Goal: Navigation & Orientation: Find specific page/section

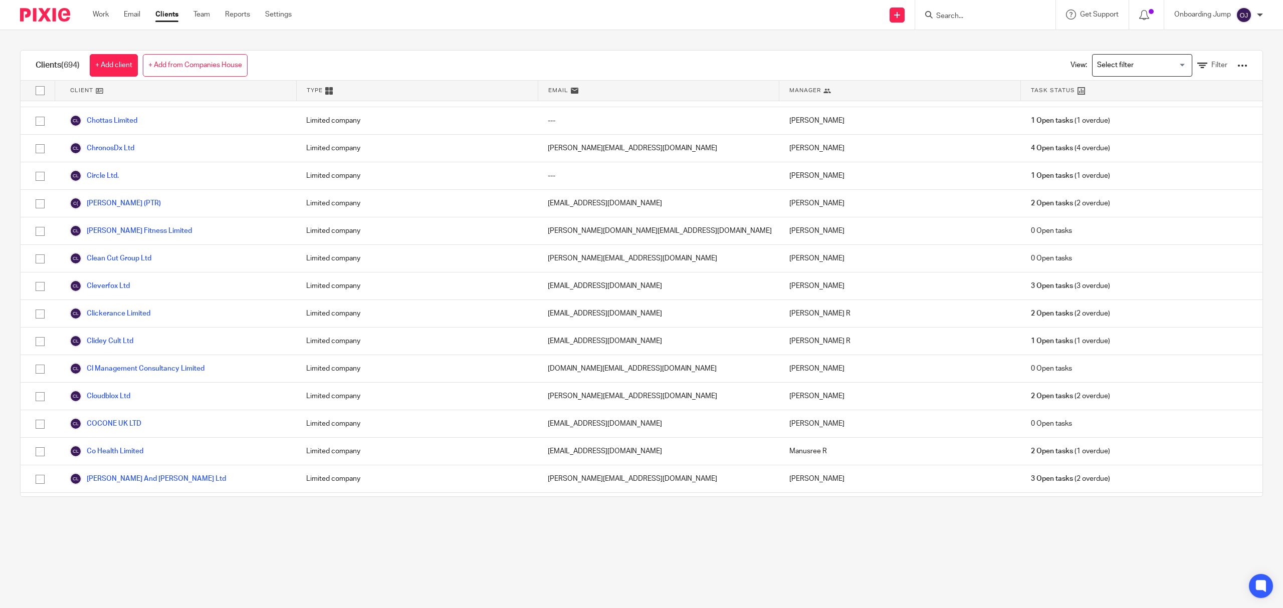
scroll to position [3540, 0]
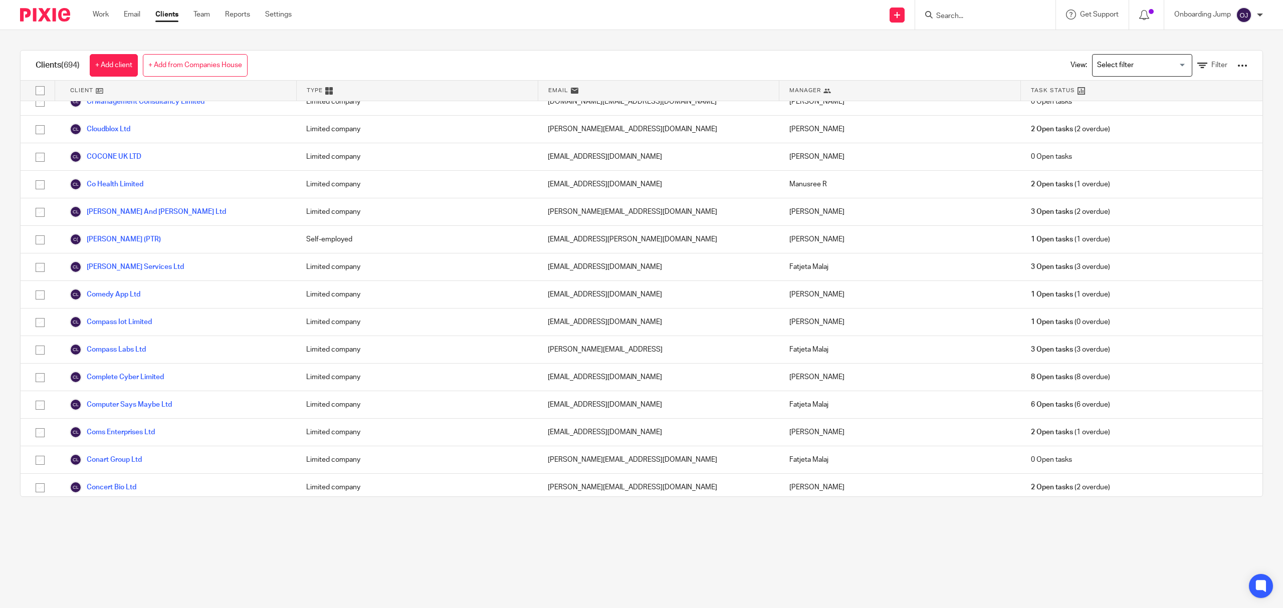
click at [995, 20] on input "Search" at bounding box center [980, 16] width 90 height 9
paste input "Aeon Labs Ltd"
type input "Aeon Labs Ltd"
click at [983, 45] on link at bounding box center [1016, 43] width 167 height 23
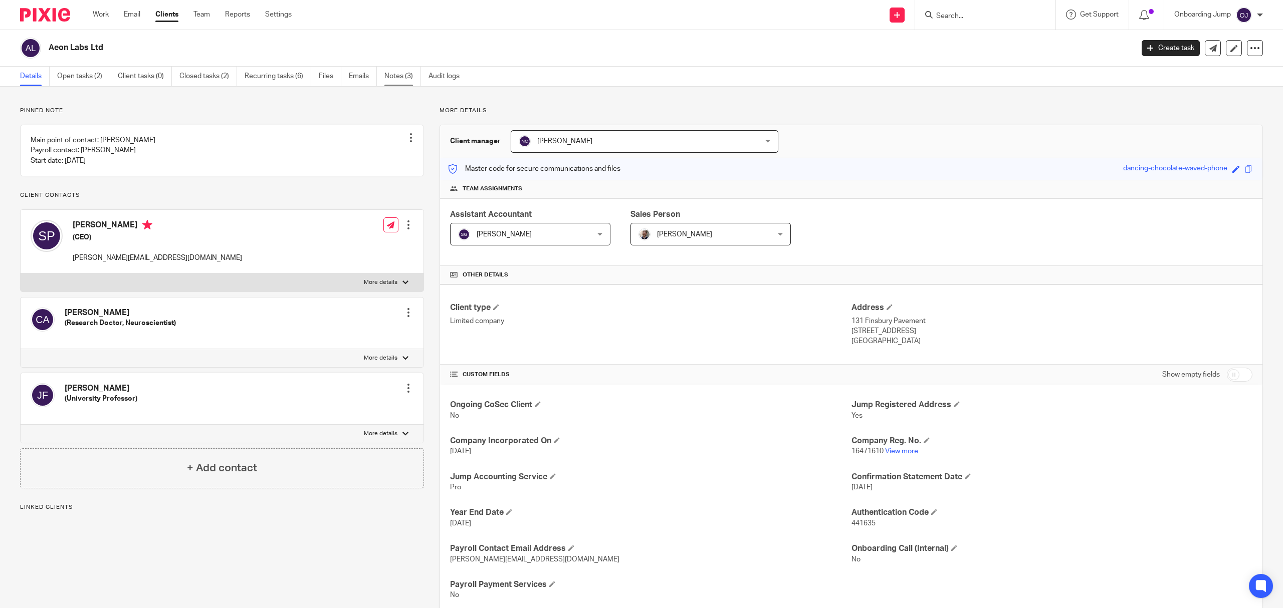
click at [389, 73] on link "Notes (3)" at bounding box center [402, 77] width 37 height 20
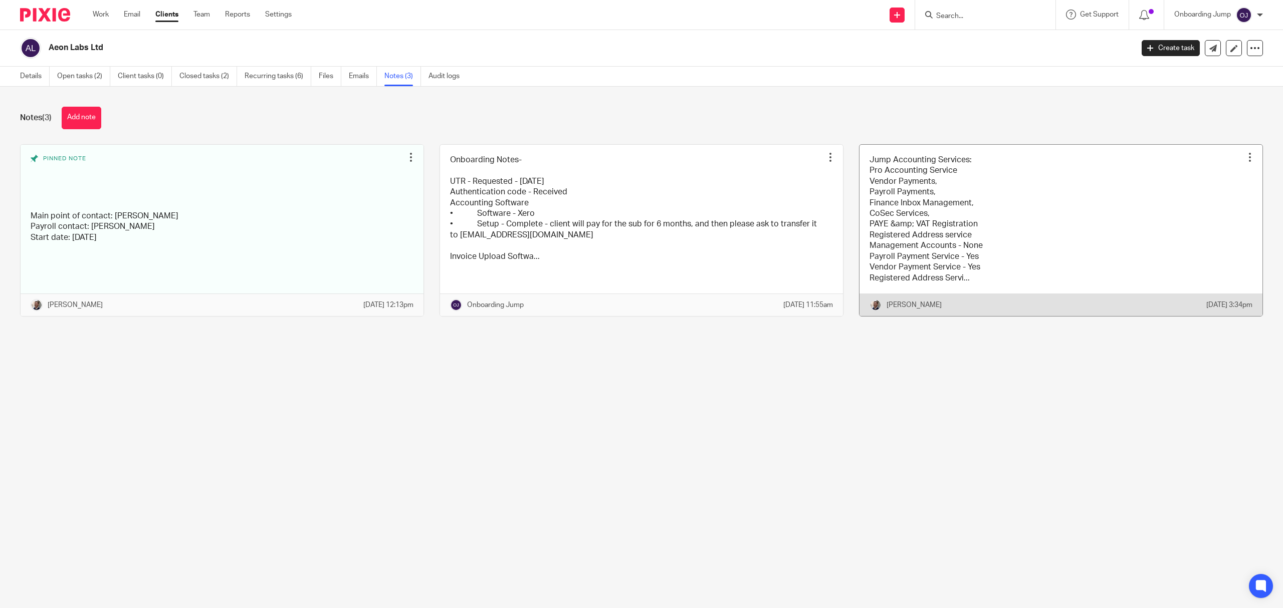
click at [894, 281] on link at bounding box center [1060, 230] width 403 height 171
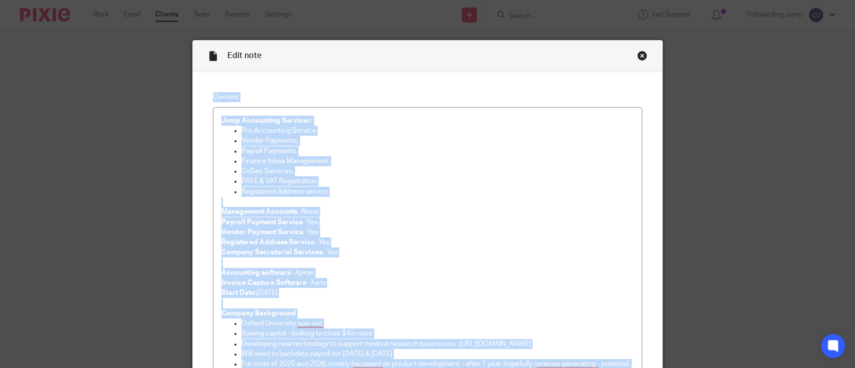
click at [633, 56] on div "Edit note Content Jump Accounting Service s: Pro Accounting Service Vendor Paym…" at bounding box center [427, 370] width 470 height 660
click at [638, 55] on div "Close this dialog window" at bounding box center [642, 56] width 10 height 10
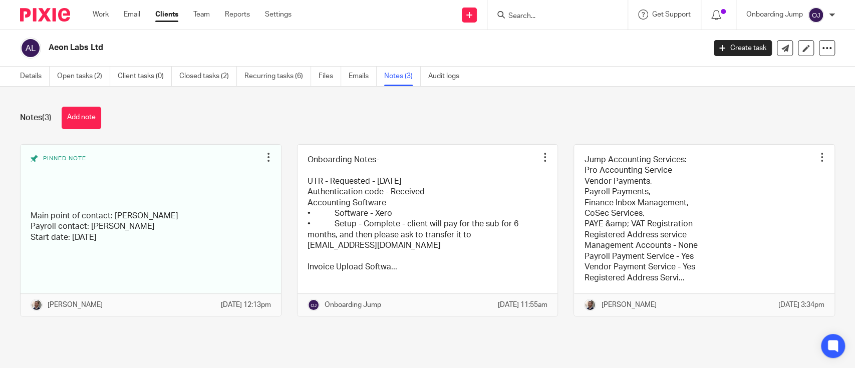
click at [571, 13] on input "Search" at bounding box center [553, 16] width 90 height 9
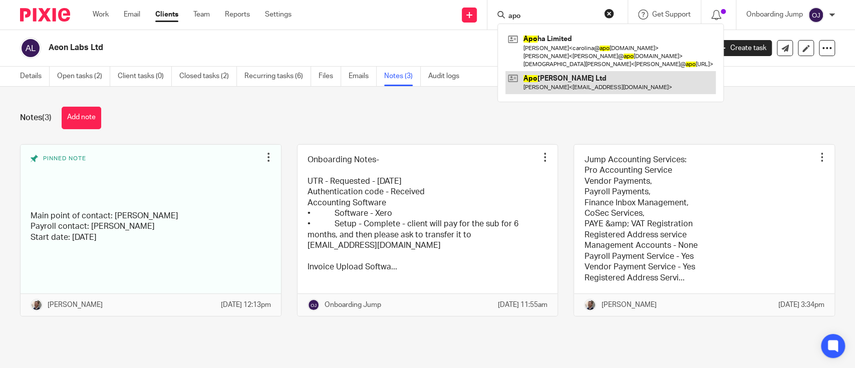
type input "apo"
click at [561, 80] on link at bounding box center [611, 82] width 210 height 23
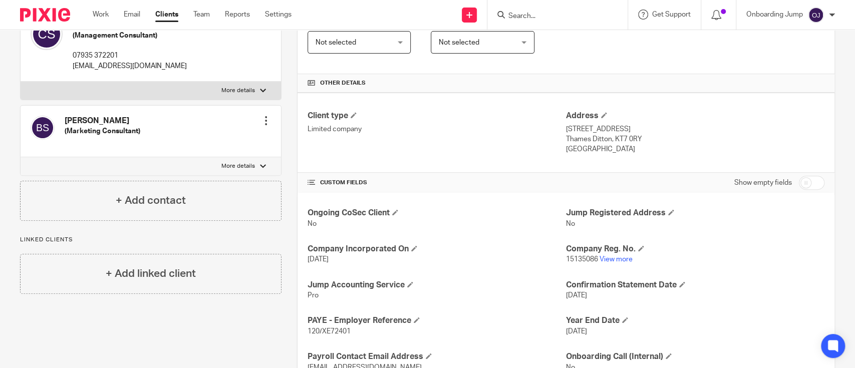
scroll to position [193, 0]
click at [603, 255] on link "View more" at bounding box center [616, 258] width 33 height 7
